Goal: Information Seeking & Learning: Learn about a topic

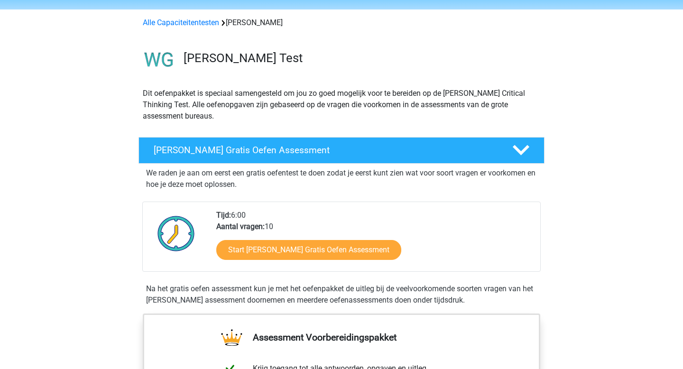
scroll to position [59, 0]
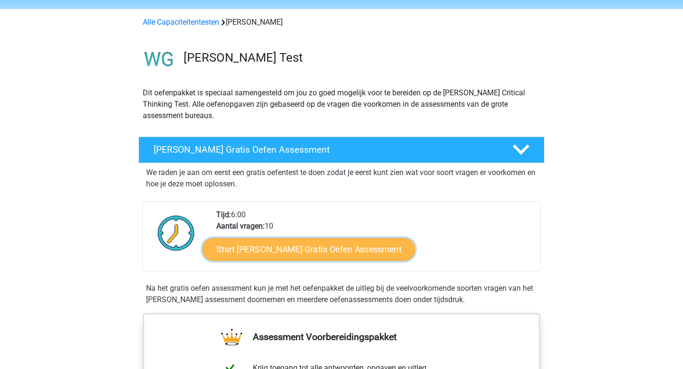
click at [274, 238] on link "Start Watson Glaser Gratis Oefen Assessment" at bounding box center [308, 249] width 213 height 23
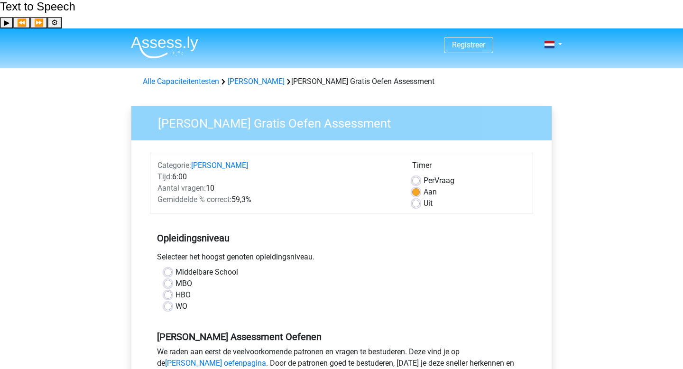
click at [175, 301] on label "WO" at bounding box center [181, 306] width 12 height 11
click at [166, 301] on input "WO" at bounding box center [168, 305] width 8 height 9
radio input "true"
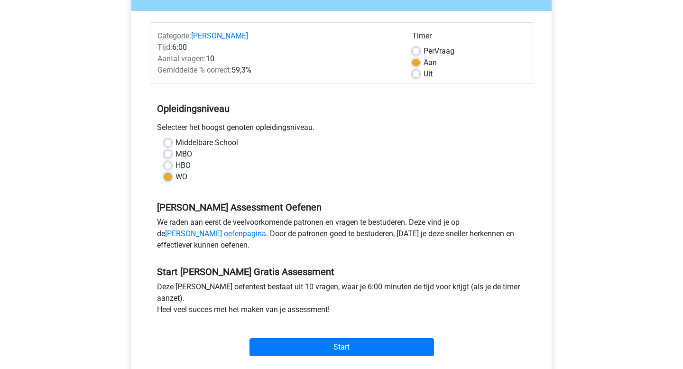
scroll to position [130, 0]
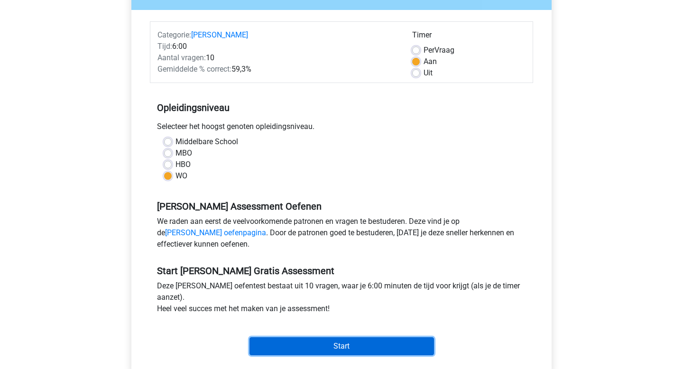
click at [356, 337] on input "Start" at bounding box center [341, 346] width 184 height 18
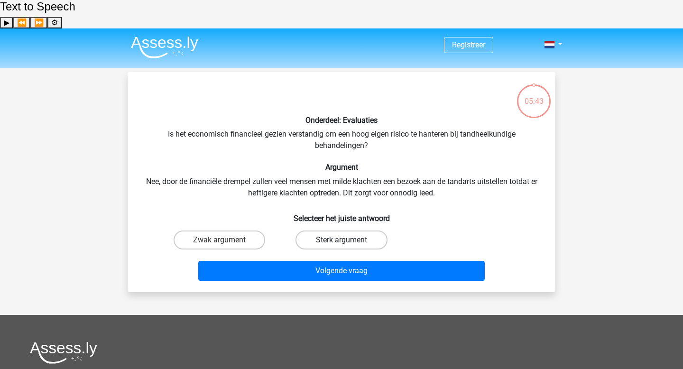
click at [351, 230] on label "Sterk argument" at bounding box center [340, 239] width 91 height 19
click at [347, 240] on input "Sterk argument" at bounding box center [344, 243] width 6 height 6
radio input "true"
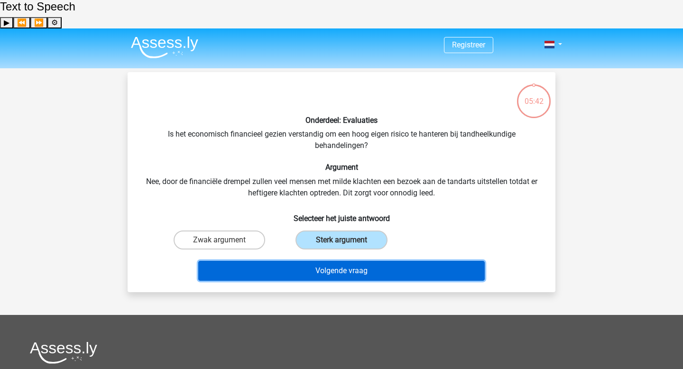
click at [353, 261] on button "Volgende vraag" at bounding box center [341, 271] width 287 height 20
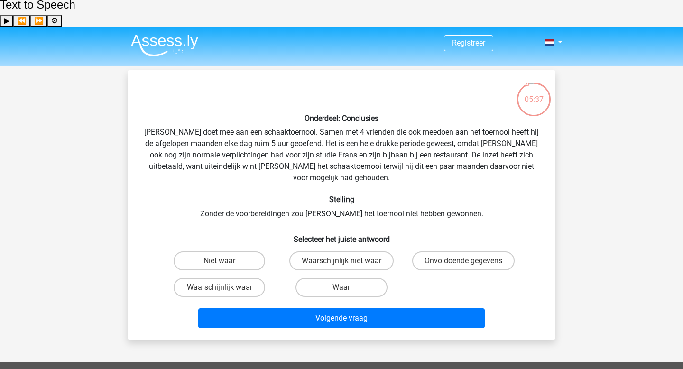
scroll to position [5, 0]
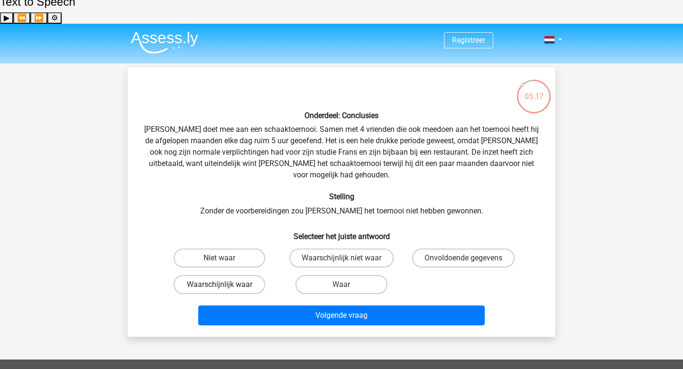
click at [248, 275] on label "Waarschijnlijk waar" at bounding box center [219, 284] width 91 height 19
click at [226, 284] on input "Waarschijnlijk waar" at bounding box center [222, 287] width 6 height 6
radio input "true"
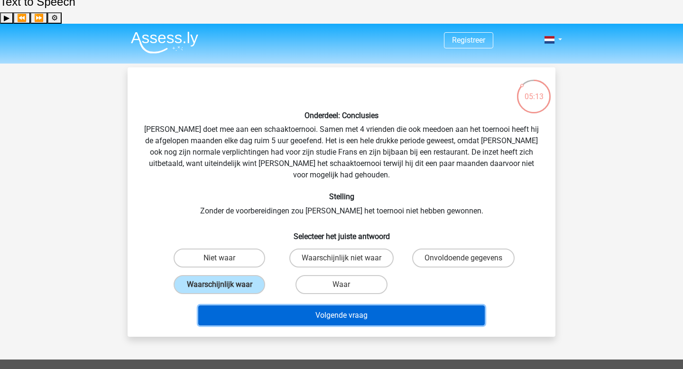
click at [293, 305] on button "Volgende vraag" at bounding box center [341, 315] width 287 height 20
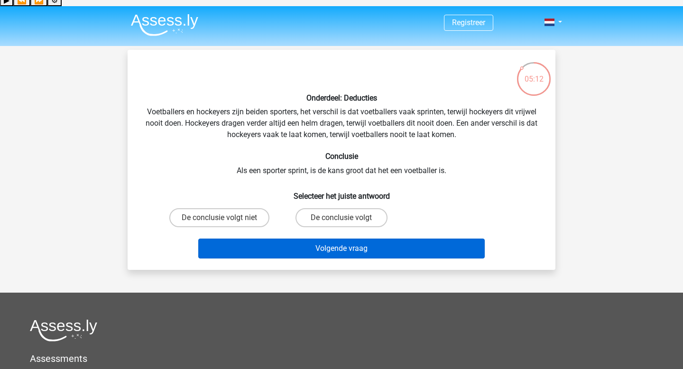
scroll to position [0, 0]
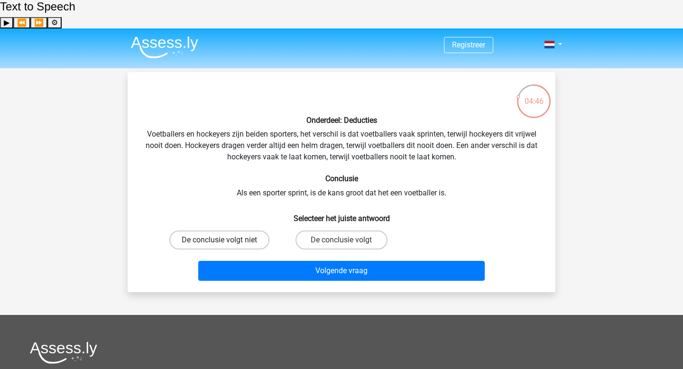
click at [204, 230] on label "De conclusie volgt niet" at bounding box center [219, 239] width 100 height 19
click at [219, 240] on input "De conclusie volgt niet" at bounding box center [222, 243] width 6 height 6
radio input "true"
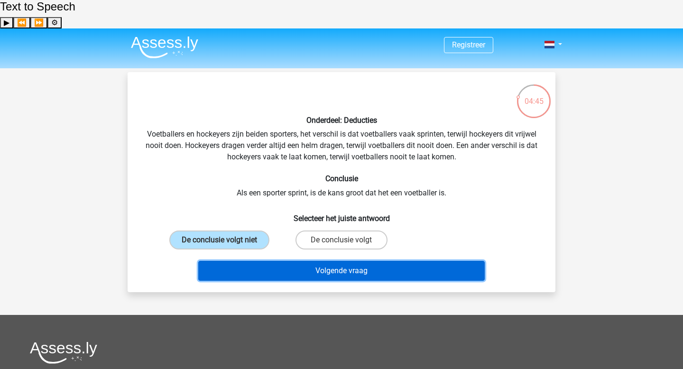
click at [328, 261] on button "Volgende vraag" at bounding box center [341, 271] width 287 height 20
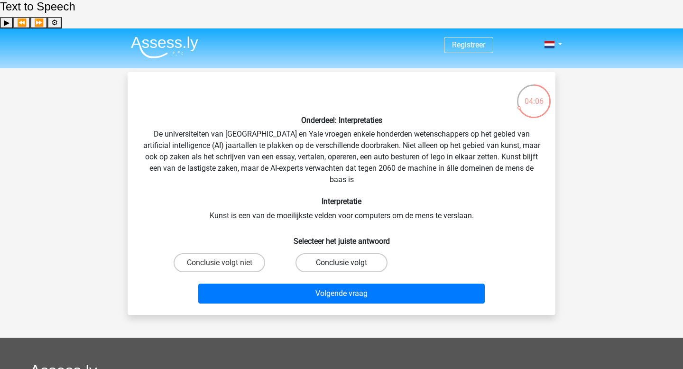
click at [358, 253] on label "Conclusie volgt" at bounding box center [340, 262] width 91 height 19
click at [347, 263] on input "Conclusie volgt" at bounding box center [344, 266] width 6 height 6
radio input "true"
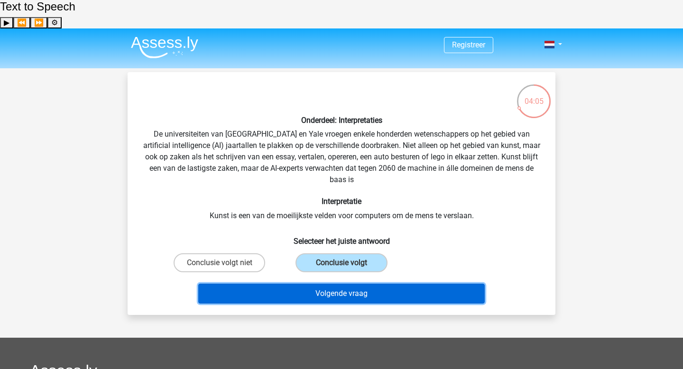
click at [409, 283] on button "Volgende vraag" at bounding box center [341, 293] width 287 height 20
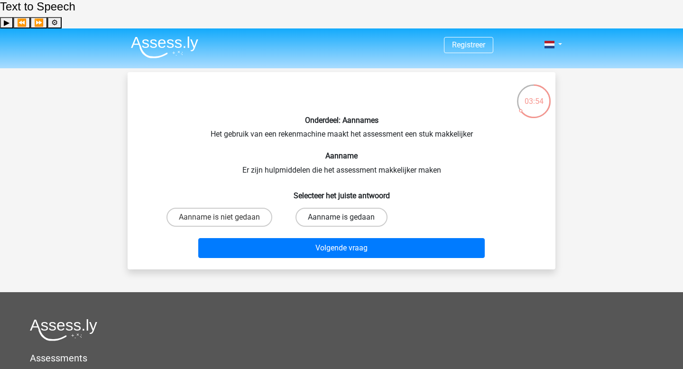
click at [381, 208] on label "Aanname is gedaan" at bounding box center [340, 217] width 91 height 19
click at [347, 217] on input "Aanname is gedaan" at bounding box center [344, 220] width 6 height 6
radio input "true"
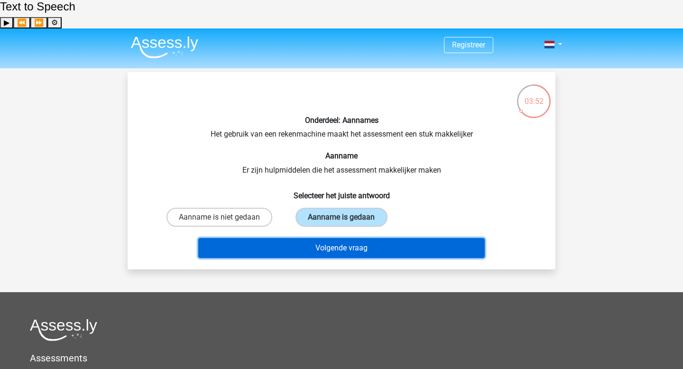
click at [387, 238] on button "Volgende vraag" at bounding box center [341, 248] width 287 height 20
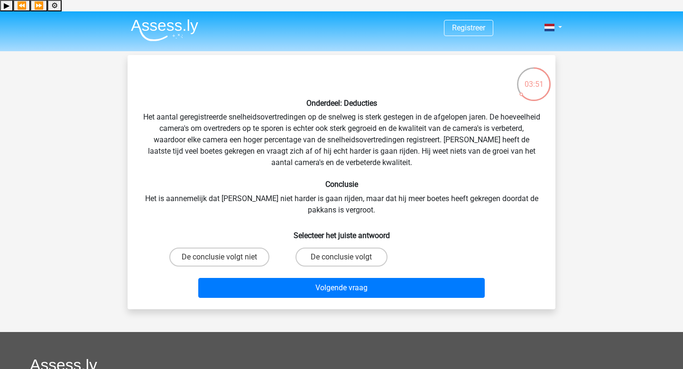
scroll to position [16, 0]
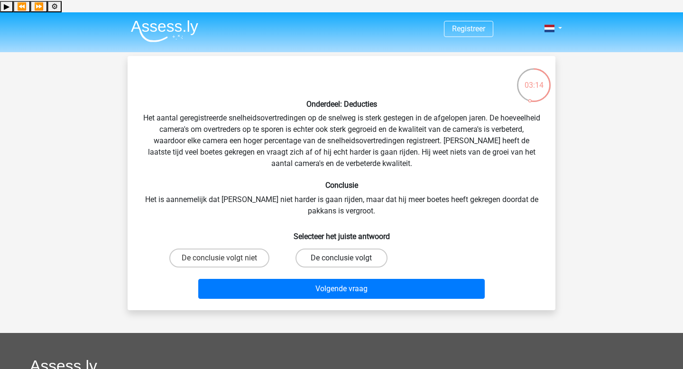
click at [346, 248] on label "De conclusie volgt" at bounding box center [340, 257] width 91 height 19
click at [346, 258] on input "De conclusie volgt" at bounding box center [344, 261] width 6 height 6
radio input "true"
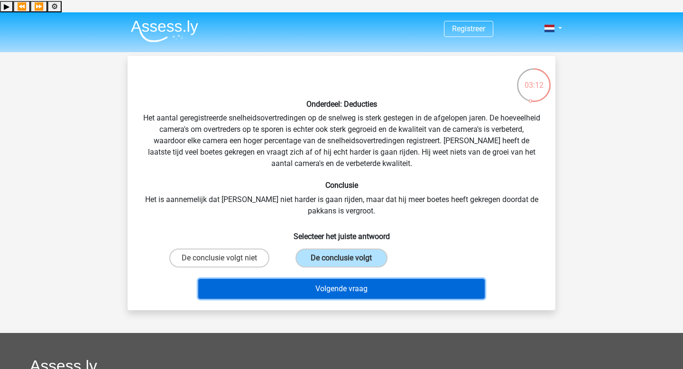
click at [378, 279] on button "Volgende vraag" at bounding box center [341, 289] width 287 height 20
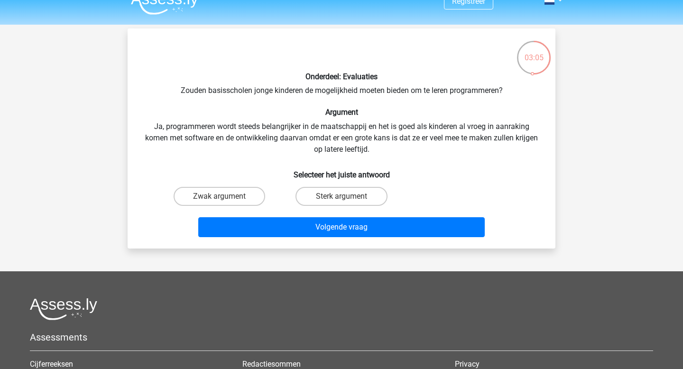
scroll to position [0, 0]
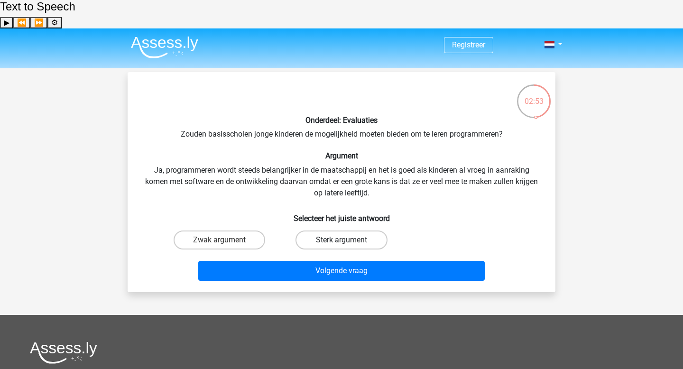
click at [318, 230] on label "Sterk argument" at bounding box center [340, 239] width 91 height 19
click at [341, 240] on input "Sterk argument" at bounding box center [344, 243] width 6 height 6
radio input "true"
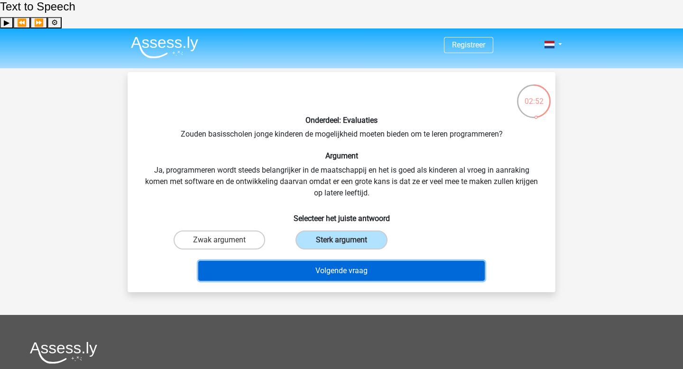
click at [345, 261] on button "Volgende vraag" at bounding box center [341, 271] width 287 height 20
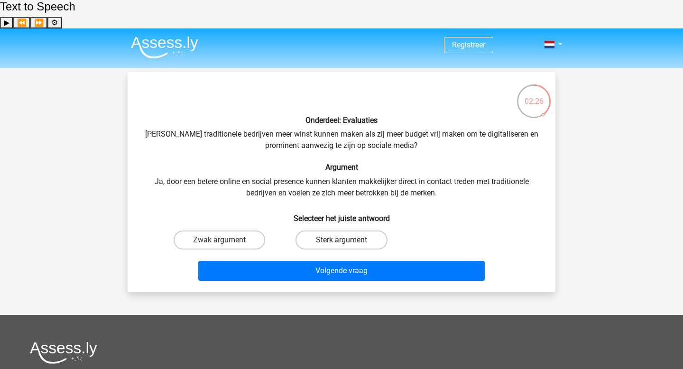
click at [352, 230] on label "Sterk argument" at bounding box center [340, 239] width 91 height 19
click at [347, 240] on input "Sterk argument" at bounding box center [344, 243] width 6 height 6
radio input "true"
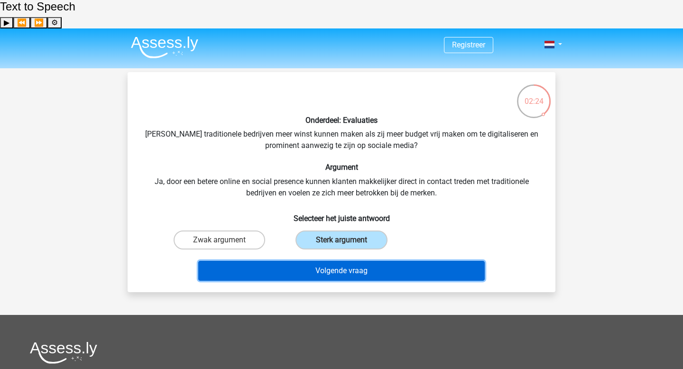
click at [370, 261] on button "Volgende vraag" at bounding box center [341, 271] width 287 height 20
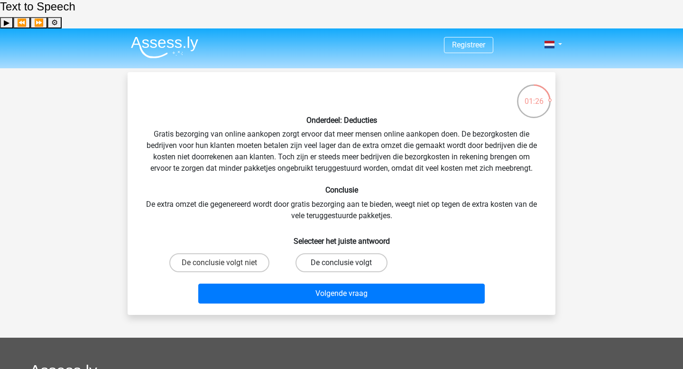
click at [357, 253] on label "De conclusie volgt" at bounding box center [340, 262] width 91 height 19
click at [347, 263] on input "De conclusie volgt" at bounding box center [344, 266] width 6 height 6
radio input "true"
click at [386, 276] on div "Volgende vraag" at bounding box center [341, 291] width 397 height 31
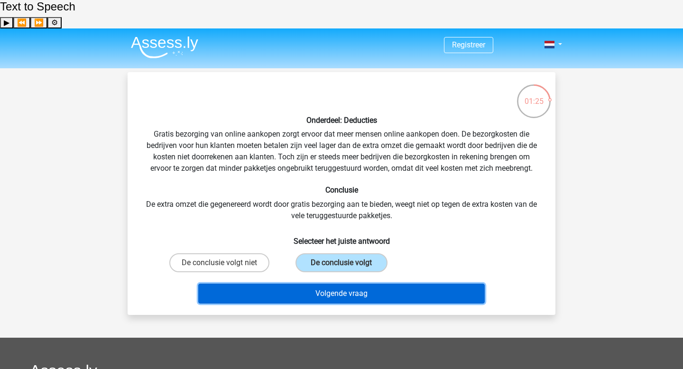
click at [386, 283] on button "Volgende vraag" at bounding box center [341, 293] width 287 height 20
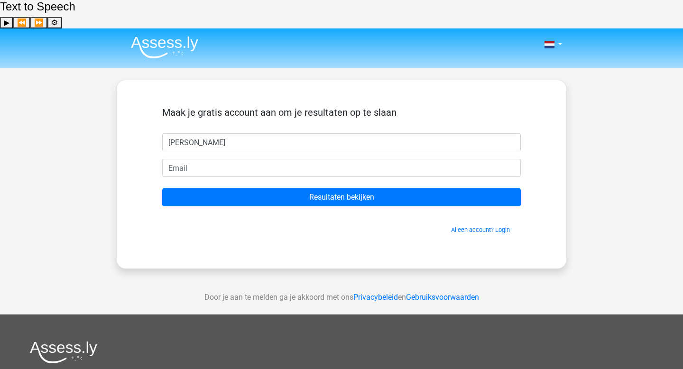
type input "[PERSON_NAME]"
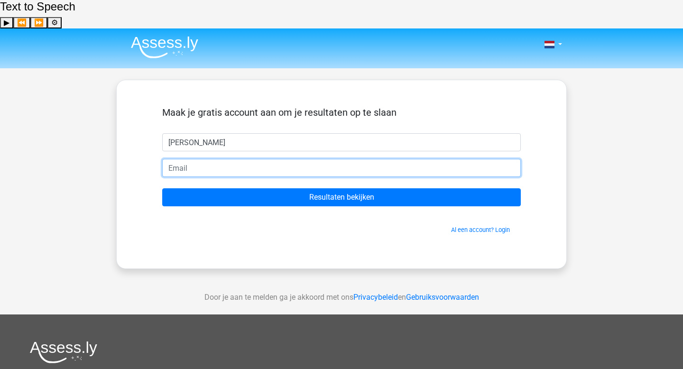
type input "[EMAIL_ADDRESS][DOMAIN_NAME]"
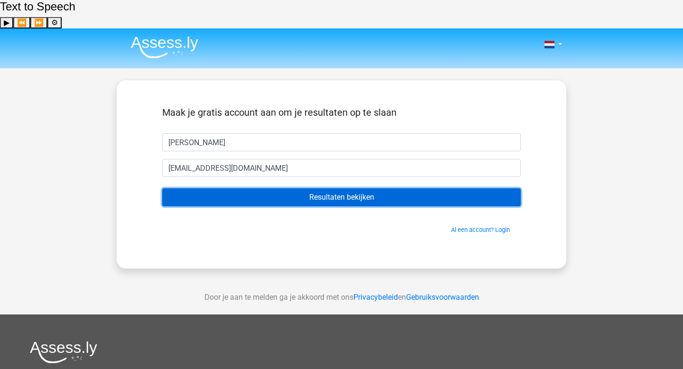
click at [299, 188] on input "Resultaten bekijken" at bounding box center [341, 197] width 358 height 18
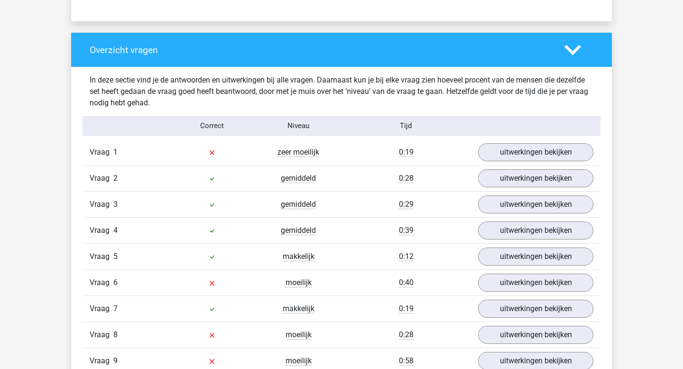
scroll to position [708, 0]
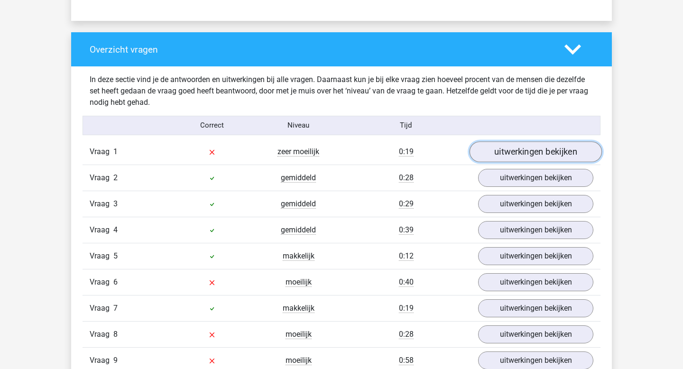
click at [534, 141] on link "uitwerkingen bekijken" at bounding box center [535, 151] width 132 height 21
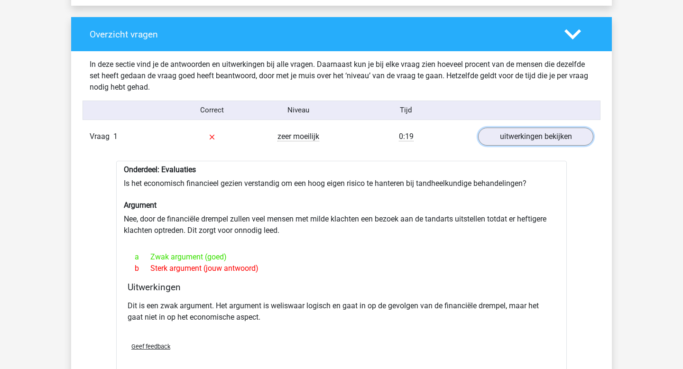
scroll to position [723, 0]
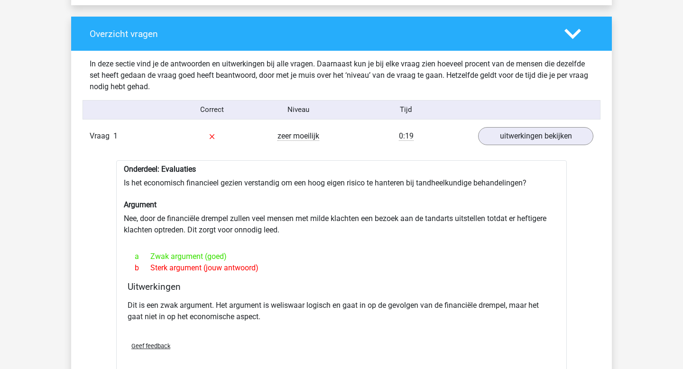
click at [443, 123] on div "Vraag 1 zeer moeilijk 0:19 uitwerkingen bekijken" at bounding box center [341, 136] width 518 height 26
click at [494, 126] on link "uitwerkingen bekijken" at bounding box center [535, 136] width 132 height 21
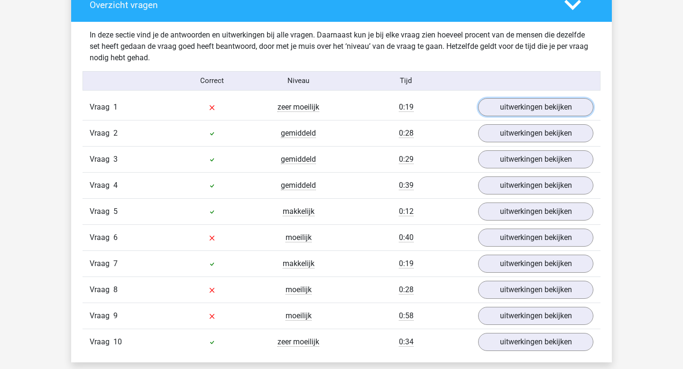
scroll to position [755, 0]
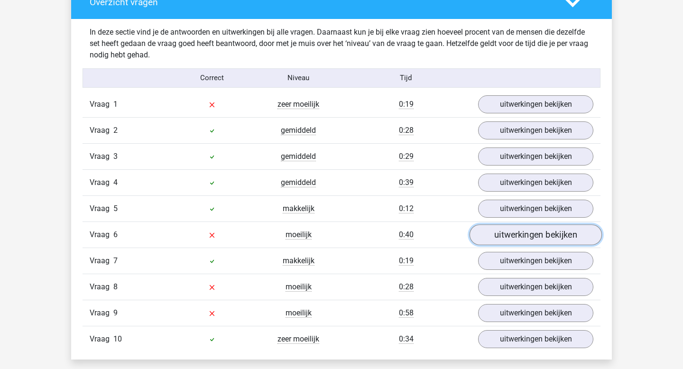
click at [494, 224] on link "uitwerkingen bekijken" at bounding box center [535, 234] width 132 height 21
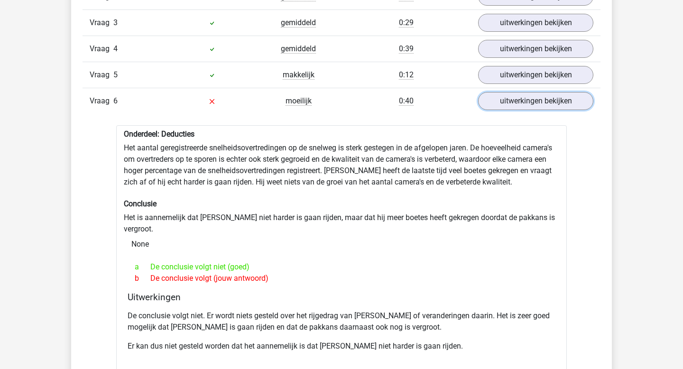
scroll to position [892, 0]
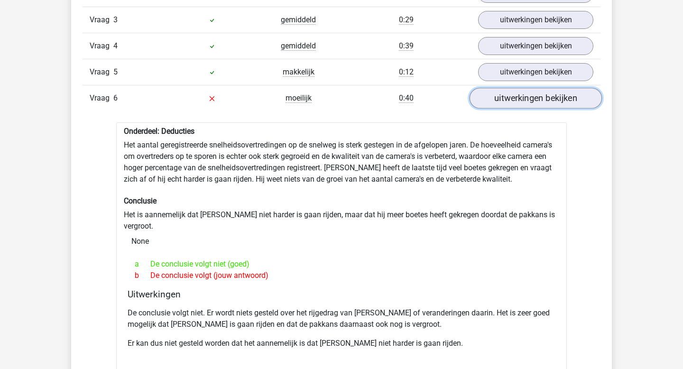
click at [548, 88] on link "uitwerkingen bekijken" at bounding box center [535, 98] width 132 height 21
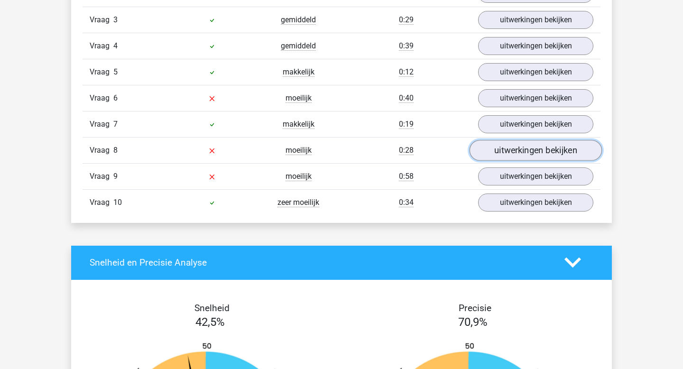
click at [536, 140] on link "uitwerkingen bekijken" at bounding box center [535, 150] width 132 height 21
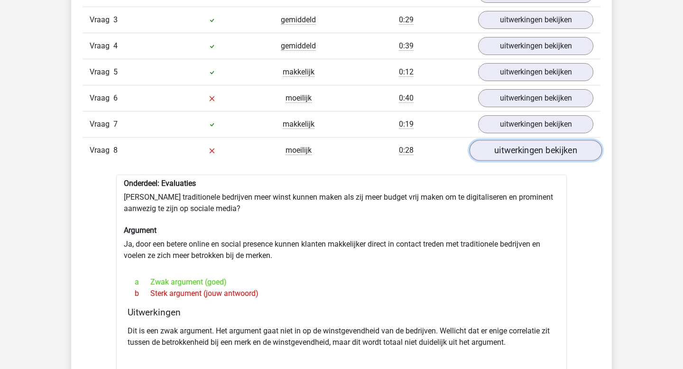
click at [545, 140] on link "uitwerkingen bekijken" at bounding box center [535, 150] width 132 height 21
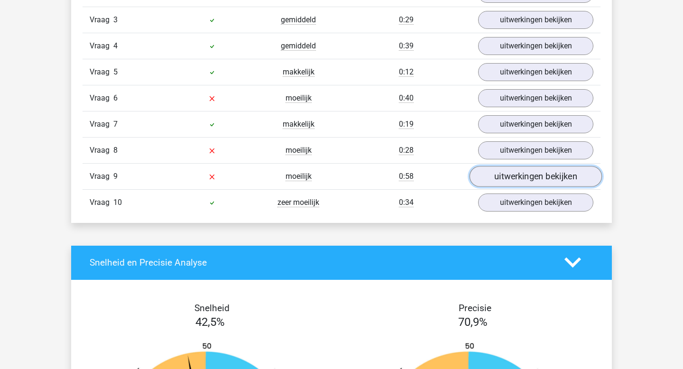
click at [544, 166] on link "uitwerkingen bekijken" at bounding box center [535, 176] width 132 height 21
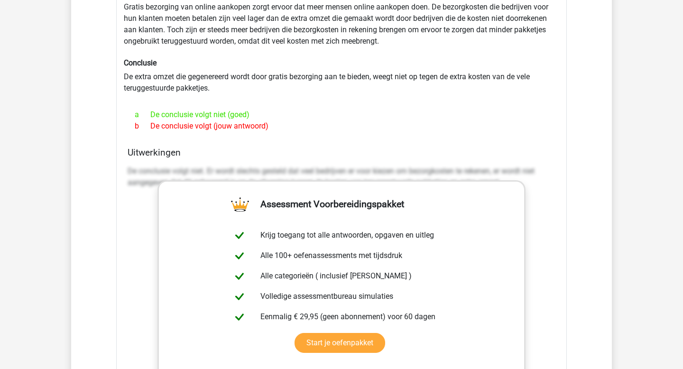
scroll to position [1106, 0]
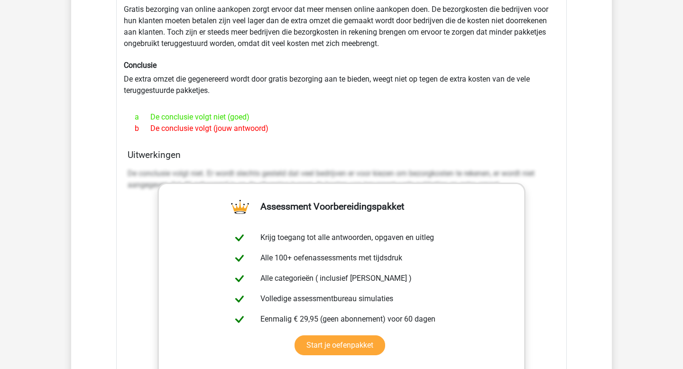
click at [494, 168] on p "De conclusie volgt niet. Er wordt slechts gesteld dat veel bedrijven er voor ki…" at bounding box center [342, 179] width 428 height 23
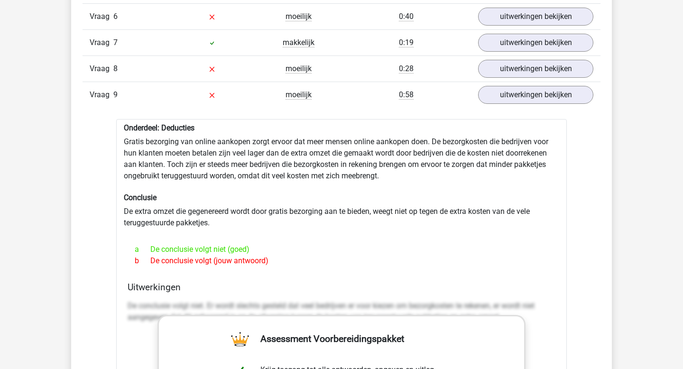
scroll to position [953, 0]
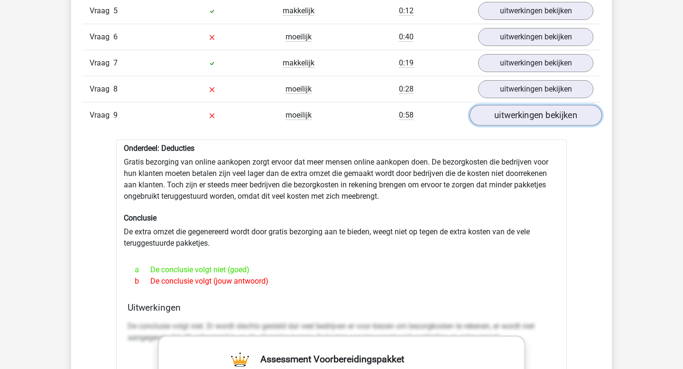
click at [522, 105] on link "uitwerkingen bekijken" at bounding box center [535, 115] width 132 height 21
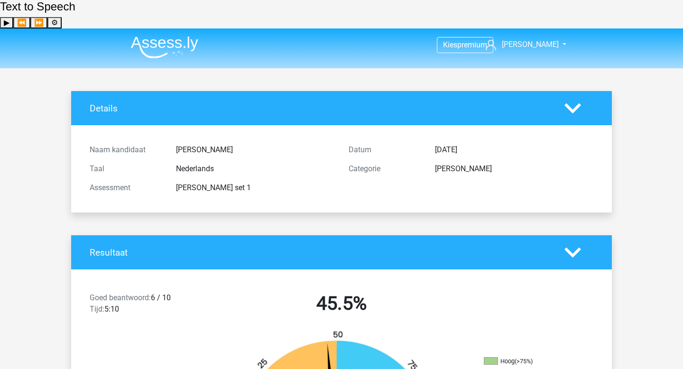
scroll to position [0, 0]
